Goal: Information Seeking & Learning: Learn about a topic

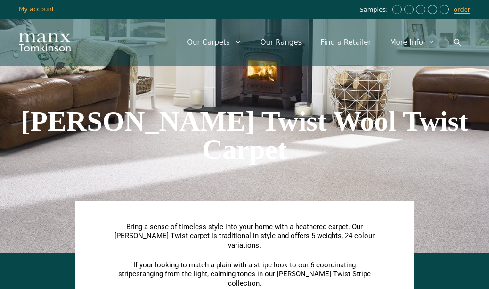
click at [152, 31] on div "Menu Menu Our Carpets View All Colours Black Carpet Blue Carpet Bold Colour Bro…" at bounding box center [244, 42] width 489 height 47
click at [291, 45] on link "Our Ranges" at bounding box center [281, 42] width 60 height 28
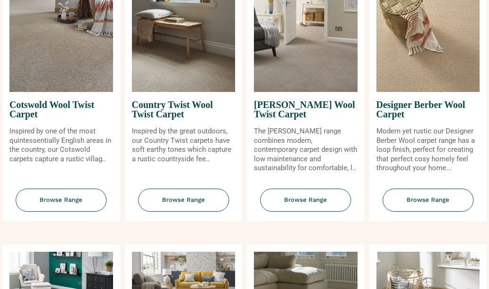
scroll to position [396, 0]
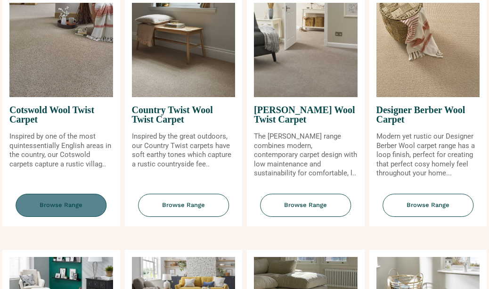
click at [57, 205] on span "Browse Range" at bounding box center [61, 205] width 91 height 23
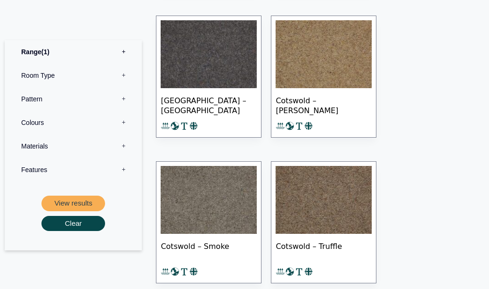
scroll to position [917, 0]
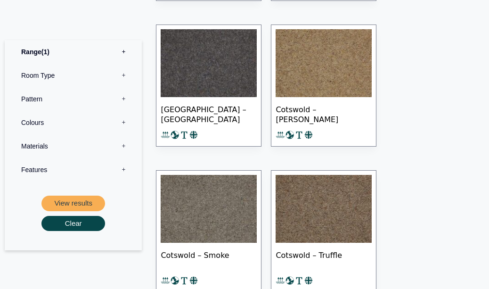
click at [323, 92] on img at bounding box center [324, 63] width 96 height 68
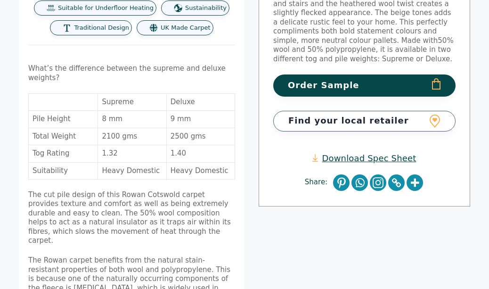
scroll to position [256, 0]
